Goal: Participate in discussion: Engage in conversation with other users on a specific topic

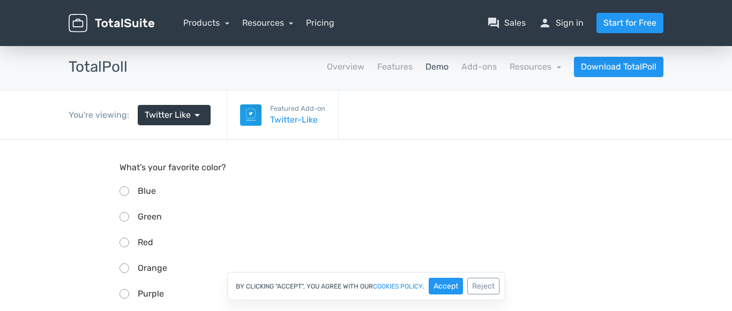
scroll to position [91, 0]
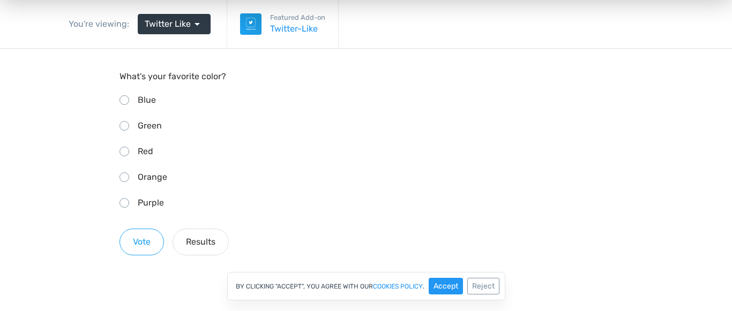
click at [124, 150] on input "Red" at bounding box center [122, 150] width 7 height 7
radio input "true"
click at [153, 242] on button "Vote" at bounding box center [141, 242] width 44 height 27
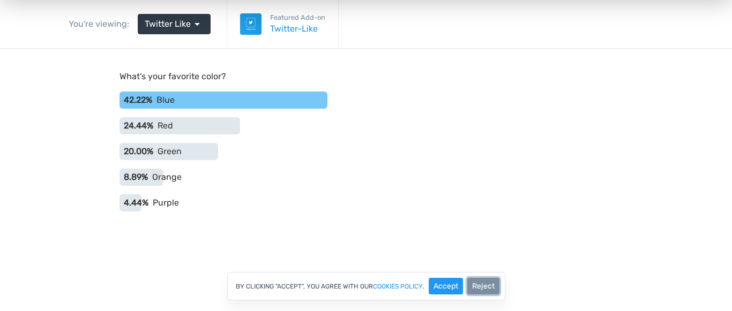
click at [482, 286] on button "Reject" at bounding box center [483, 286] width 32 height 17
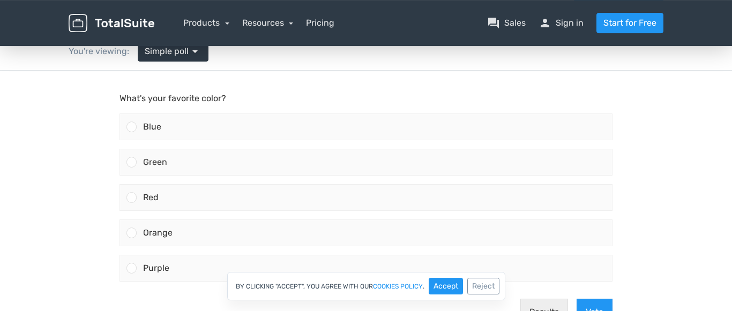
scroll to position [91, 0]
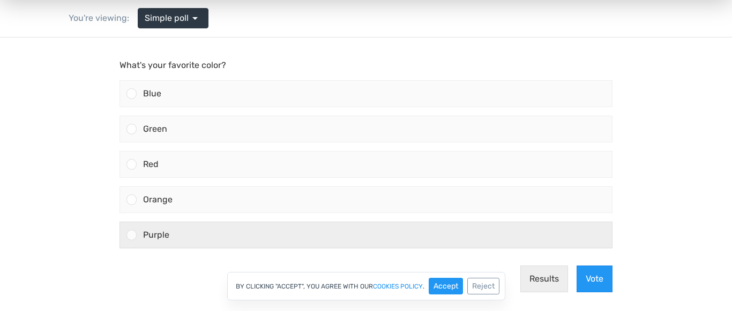
click at [206, 237] on div "Purple" at bounding box center [374, 235] width 475 height 26
click at [132, 235] on input "Purple" at bounding box center [132, 235] width 0 height 0
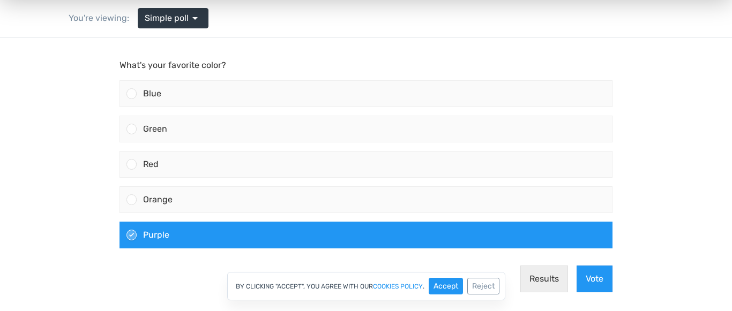
click at [603, 282] on div "By clicking "Accept", you agree with our cookies policy . Accept Reject" at bounding box center [366, 286] width 732 height 28
click at [485, 288] on button "Reject" at bounding box center [483, 286] width 32 height 17
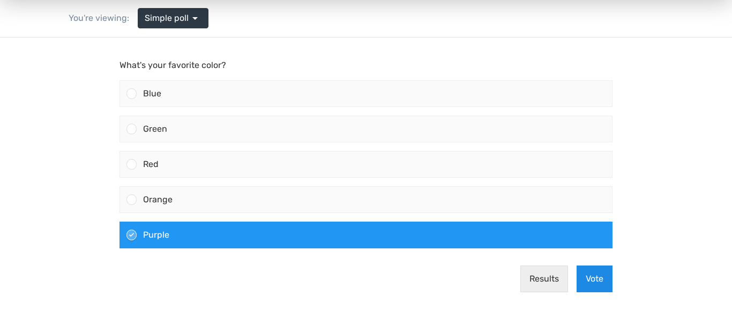
click at [595, 279] on button "Vote" at bounding box center [595, 279] width 36 height 27
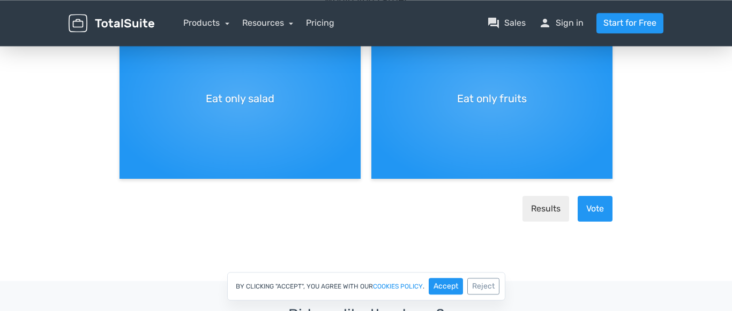
scroll to position [182, 0]
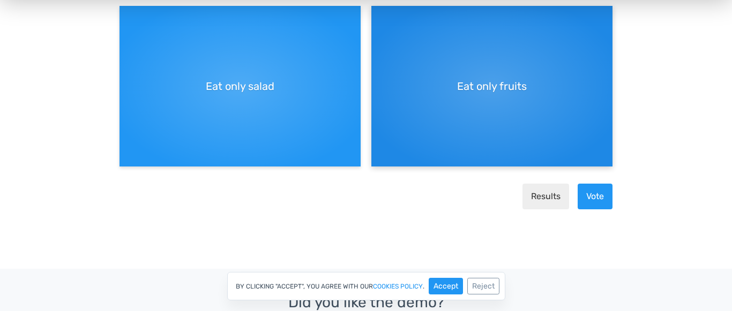
click at [429, 137] on div "Eat only fruits" at bounding box center [491, 86] width 241 height 161
click at [378, 19] on input "Eat only fruits" at bounding box center [374, 15] width 7 height 7
radio input "true"
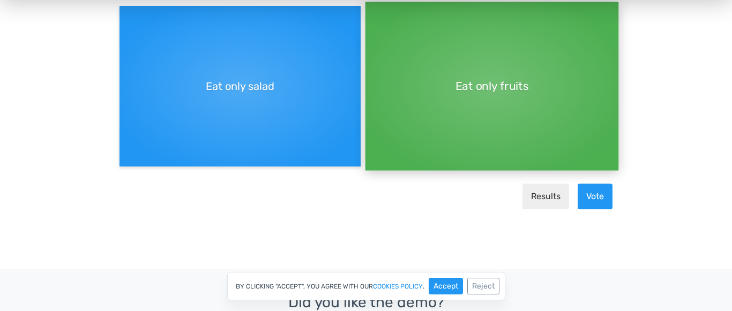
scroll to position [9, 4]
click at [604, 197] on button "Vote" at bounding box center [595, 197] width 35 height 26
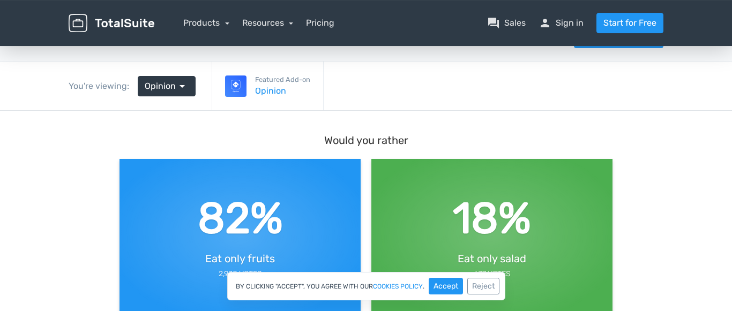
scroll to position [0, 0]
